Goal: Information Seeking & Learning: Learn about a topic

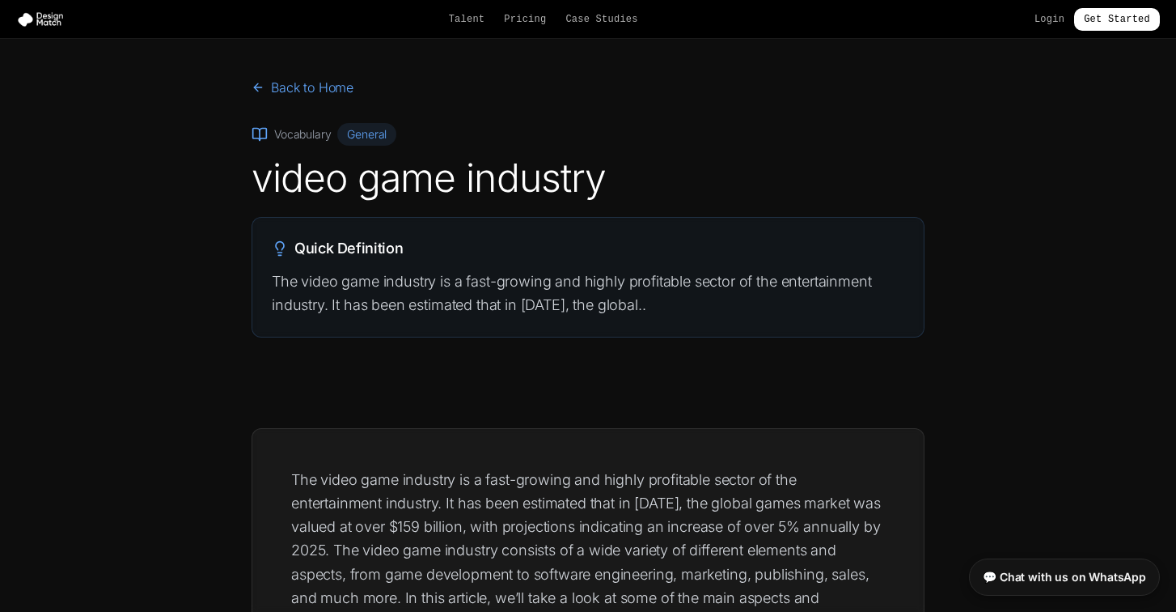
click at [661, 300] on p "The video game industry is a fast-growing and highly profitable sector of the e…" at bounding box center [588, 293] width 633 height 48
click at [273, 235] on div "Quick Definition The video game industry is a fast-growing and highly profitabl…" at bounding box center [587, 277] width 671 height 119
click at [438, 261] on div "Quick Definition The video game industry is a fast-growing and highly profitabl…" at bounding box center [587, 277] width 671 height 119
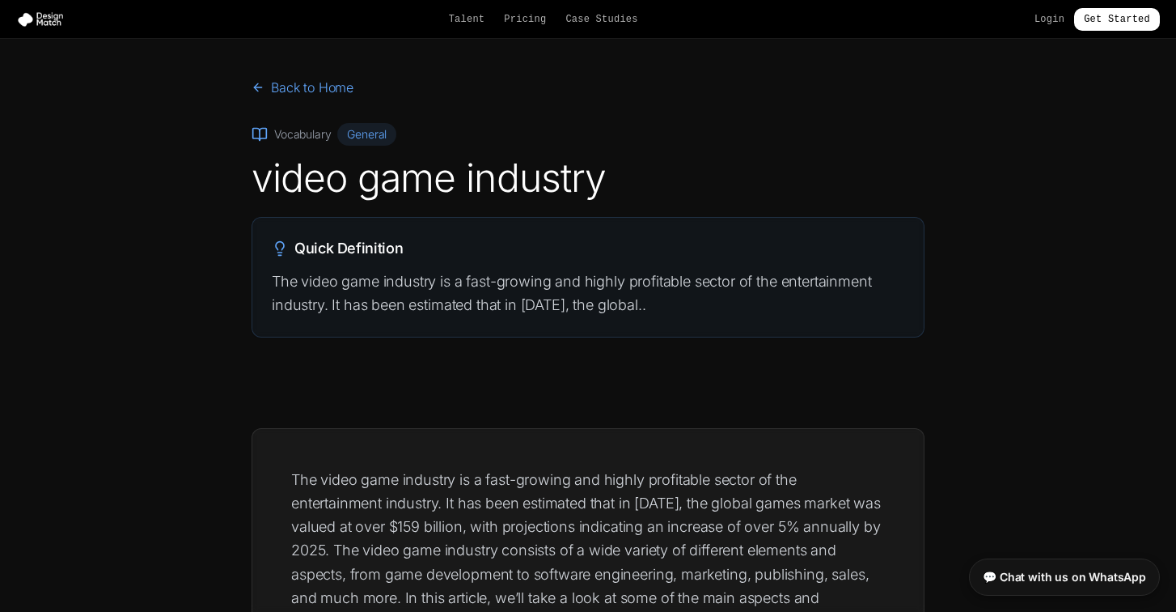
click at [645, 313] on p "The video game industry is a fast-growing and highly profitable sector of the e…" at bounding box center [588, 293] width 633 height 48
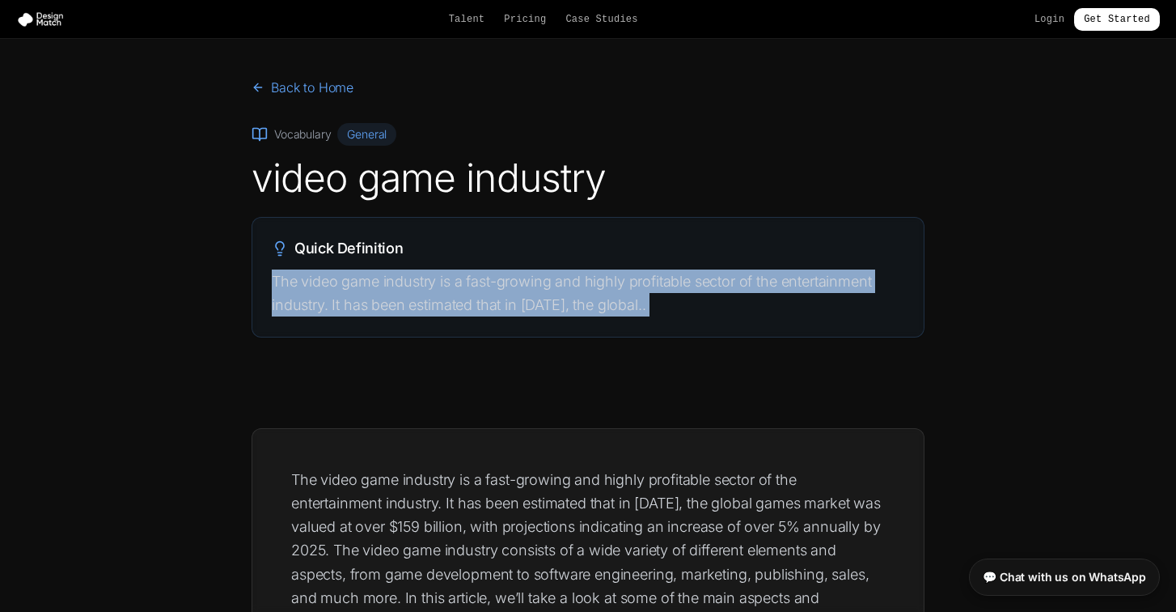
click at [645, 313] on p "The video game industry is a fast-growing and highly profitable sector of the e…" at bounding box center [588, 293] width 633 height 48
click at [646, 314] on p "The video game industry is a fast-growing and highly profitable sector of the e…" at bounding box center [588, 293] width 633 height 48
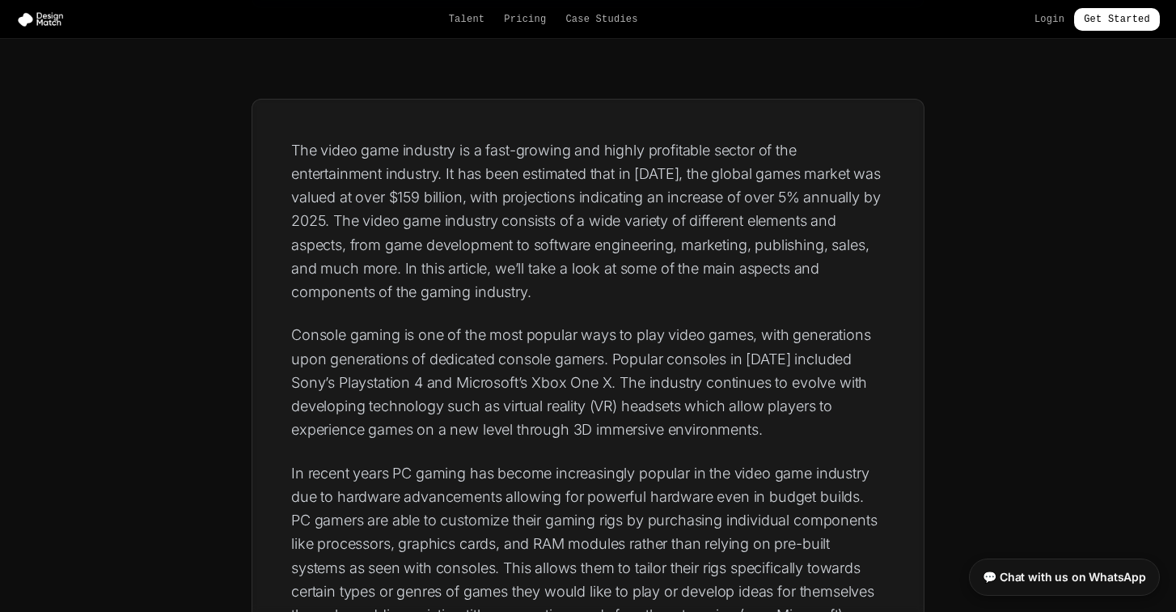
scroll to position [331, 0]
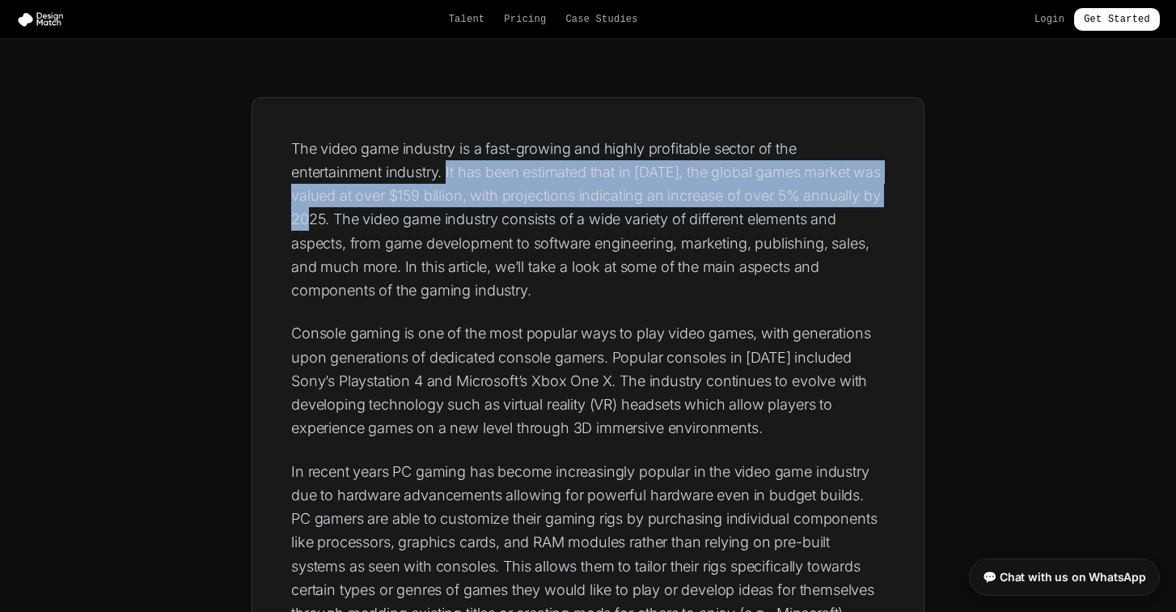
drag, startPoint x: 326, startPoint y: 218, endPoint x: 447, endPoint y: 166, distance: 132.2
click at [447, 166] on p "The video game industry is a fast-growing and highly profitable sector of the e…" at bounding box center [588, 220] width 594 height 166
copy p "It has been estimated that in 2020, the global games market was valued at over …"
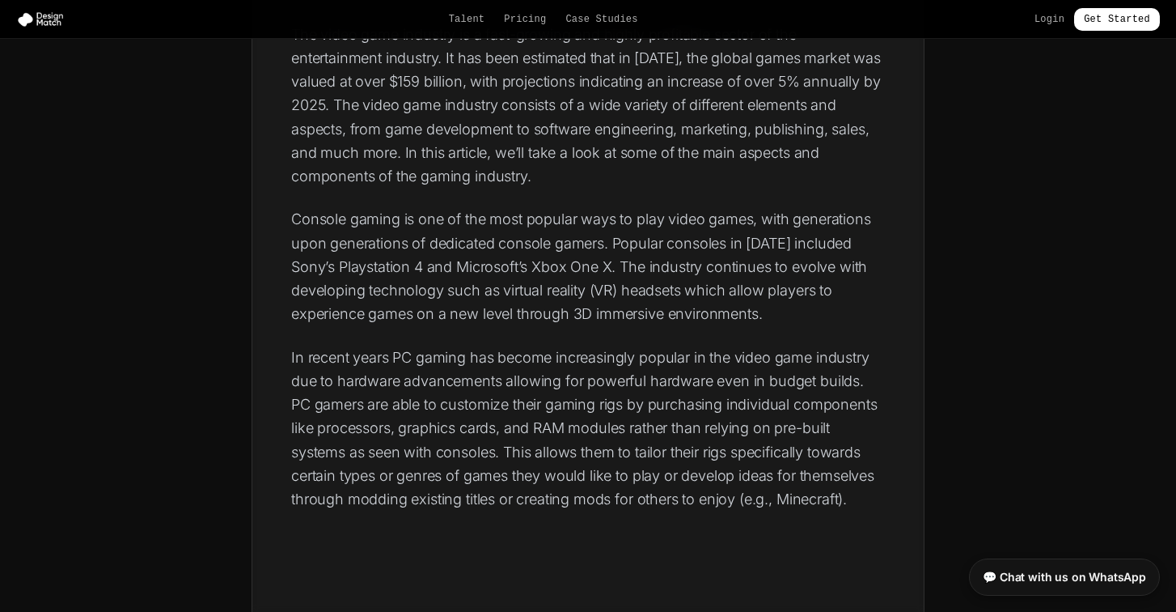
scroll to position [445, 0]
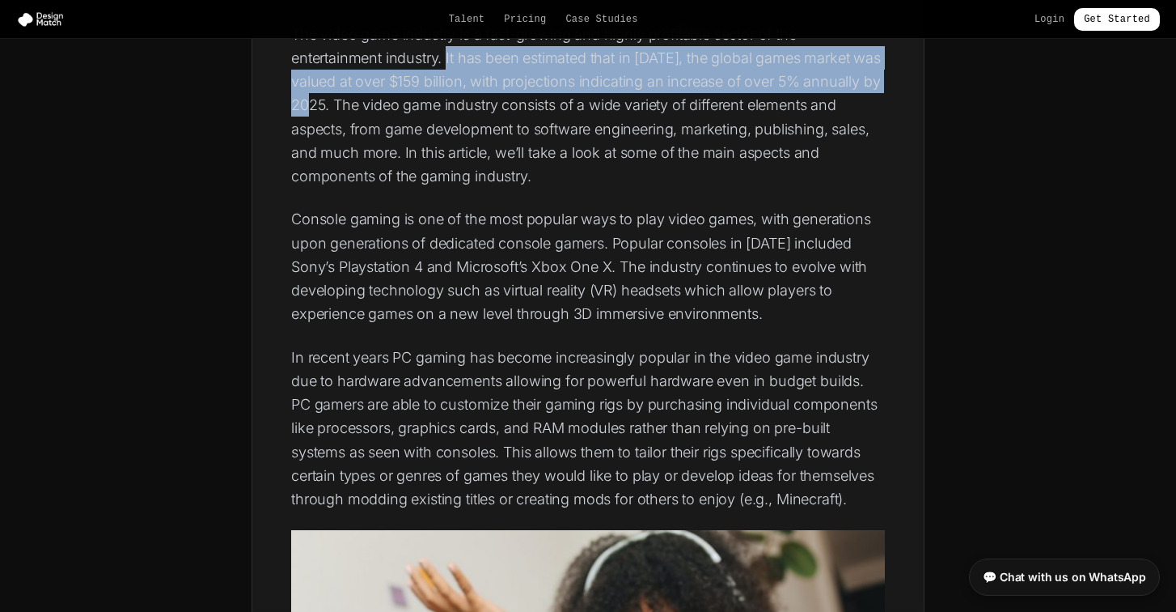
drag, startPoint x: 327, startPoint y: 104, endPoint x: 447, endPoint y: 61, distance: 127.9
click at [447, 61] on p "The video game industry is a fast-growing and highly profitable sector of the e…" at bounding box center [588, 106] width 594 height 166
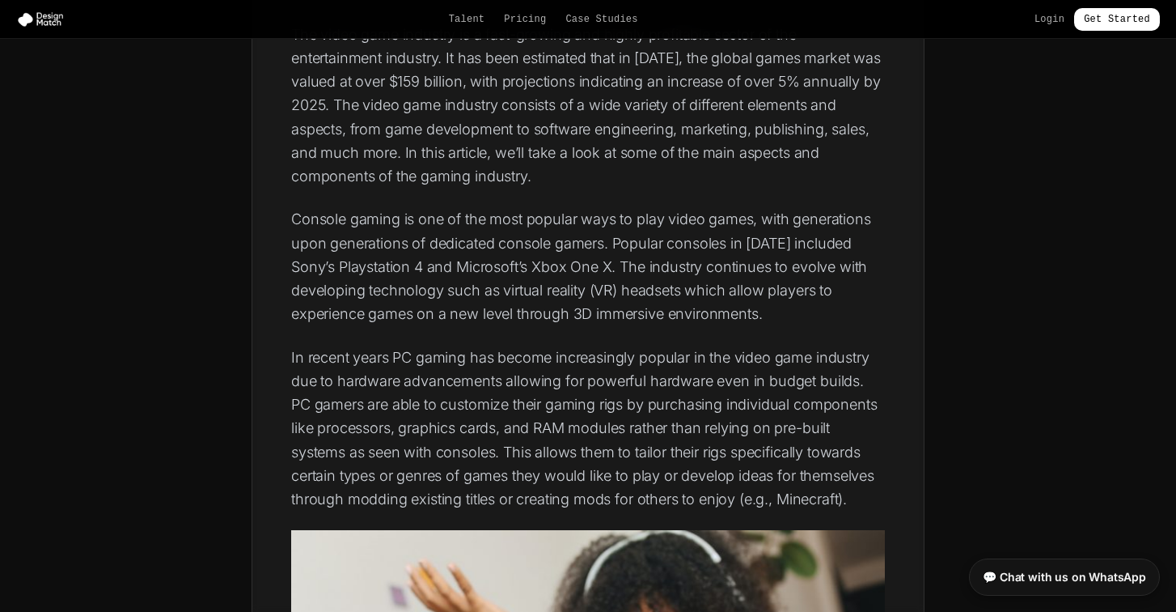
click at [515, 132] on p "The video game industry is a fast-growing and highly profitable sector of the e…" at bounding box center [588, 106] width 594 height 166
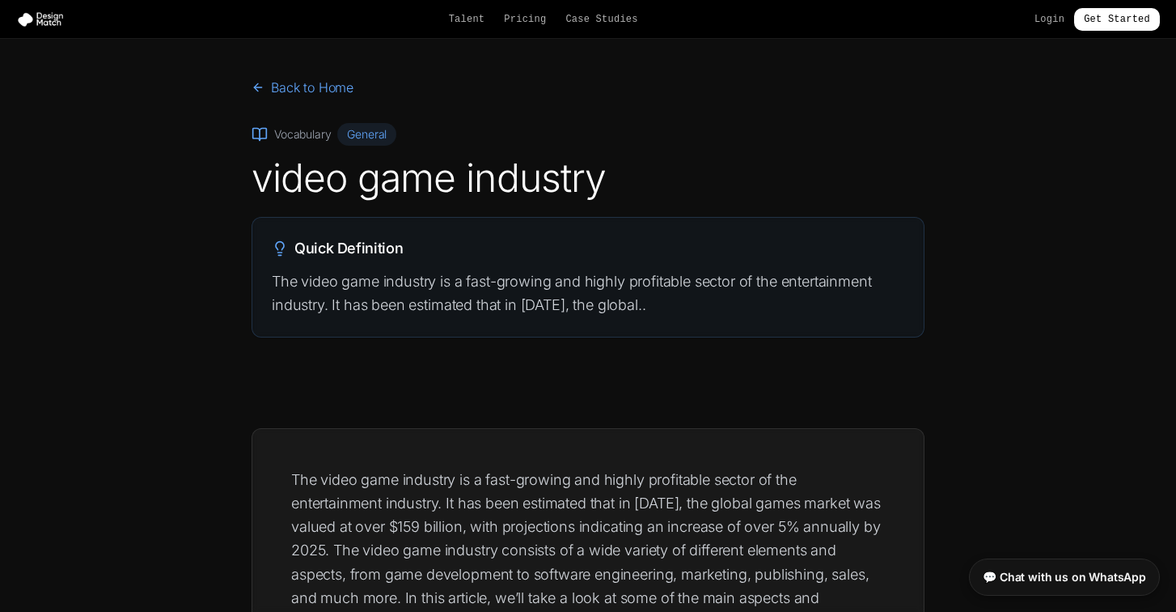
scroll to position [0, 0]
